Goal: Go to known website: Access a specific website the user already knows

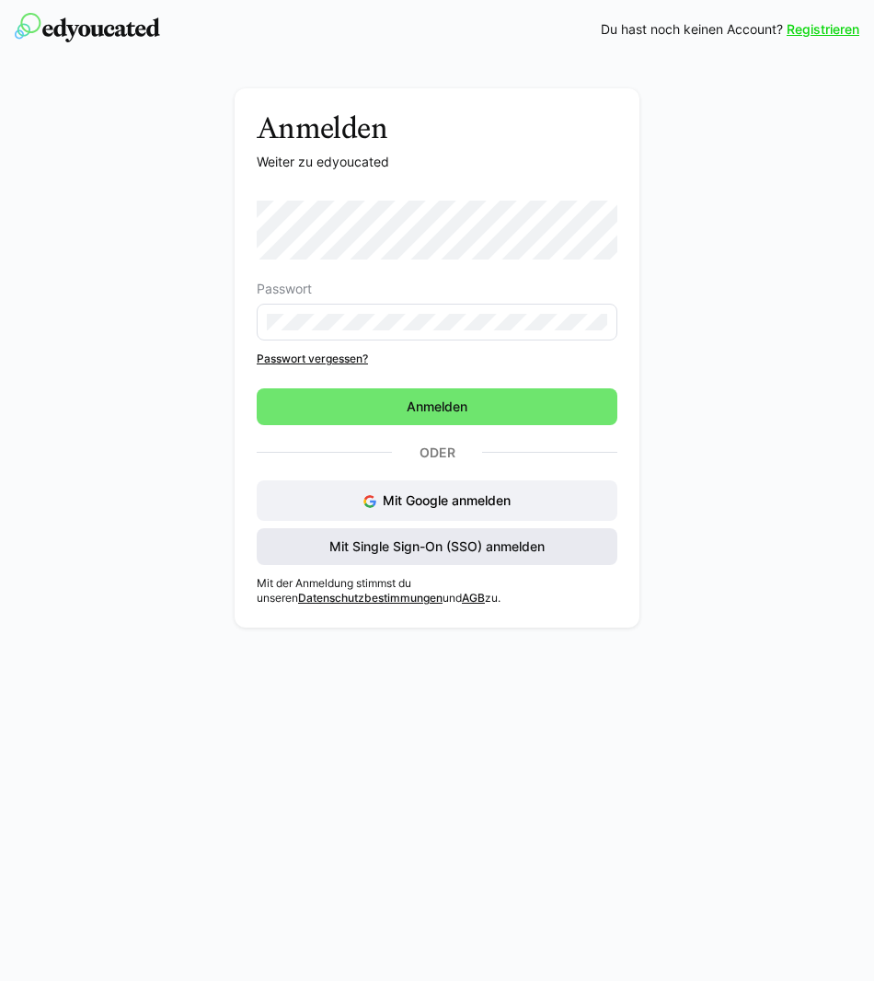
click at [390, 539] on span "Mit Single Sign-On (SSO) anmelden" at bounding box center [437, 546] width 221 height 18
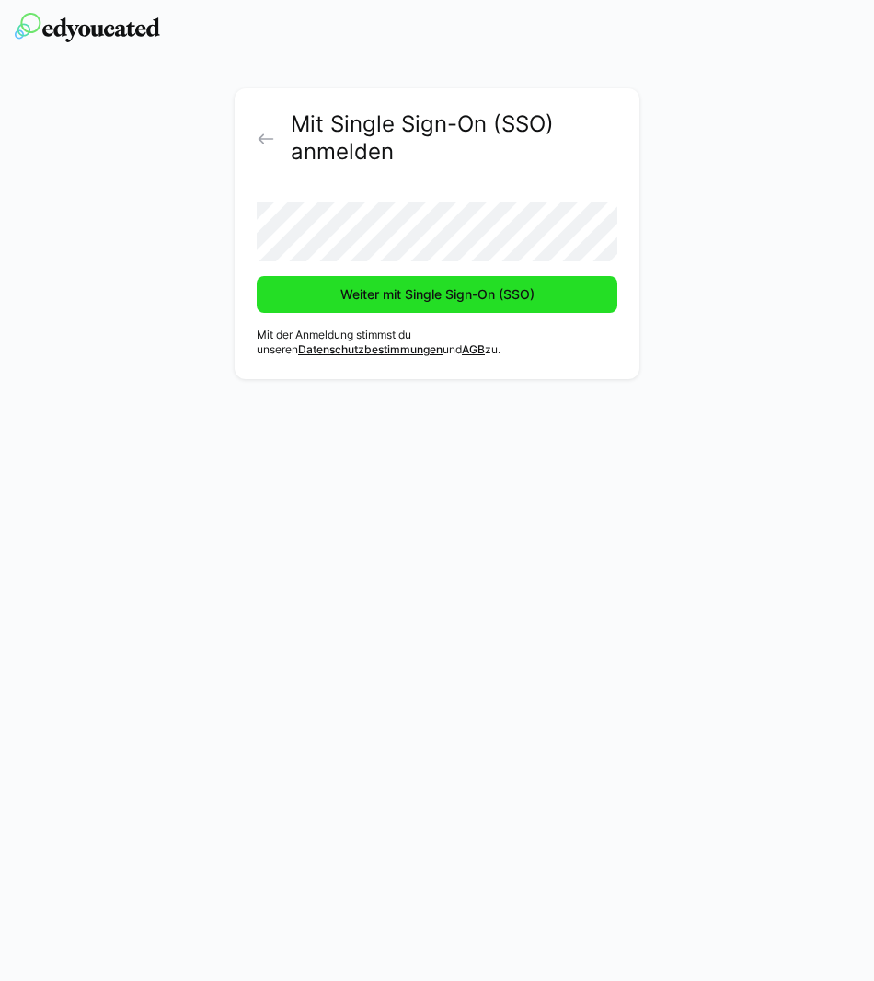
click at [396, 295] on span "Weiter mit Single Sign-On (SSO)" at bounding box center [438, 294] width 200 height 18
